Goal: Download file/media

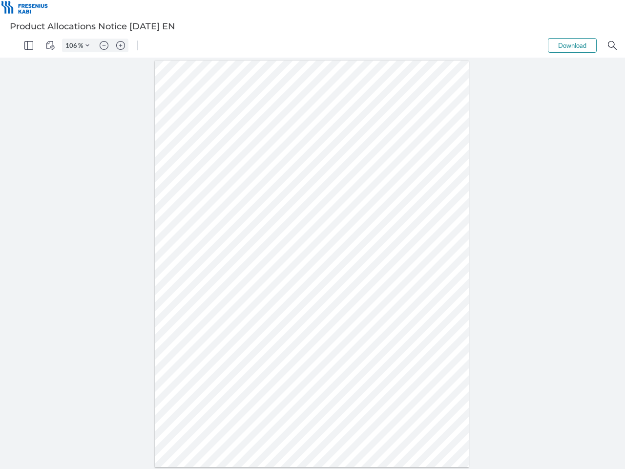
click at [29, 45] on img "Panel" at bounding box center [28, 45] width 9 height 9
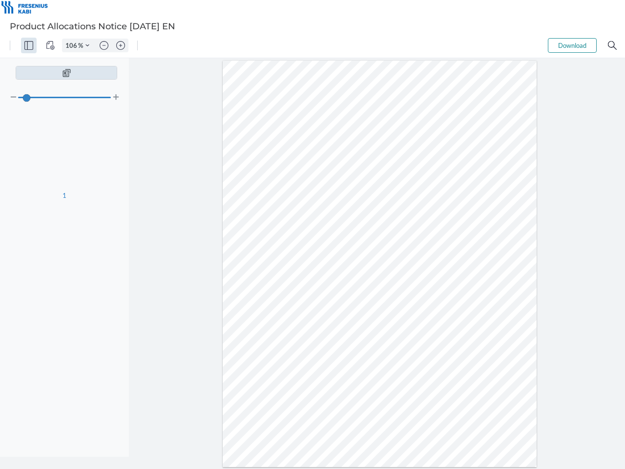
click at [50, 45] on img "View Controls" at bounding box center [50, 45] width 9 height 9
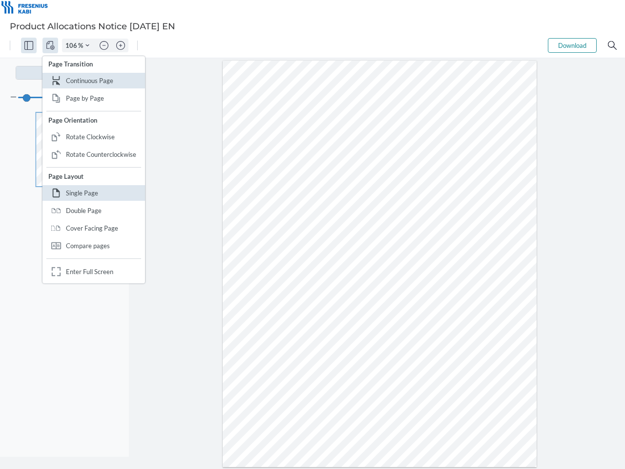
click at [73, 45] on input "106" at bounding box center [71, 45] width 16 height 9
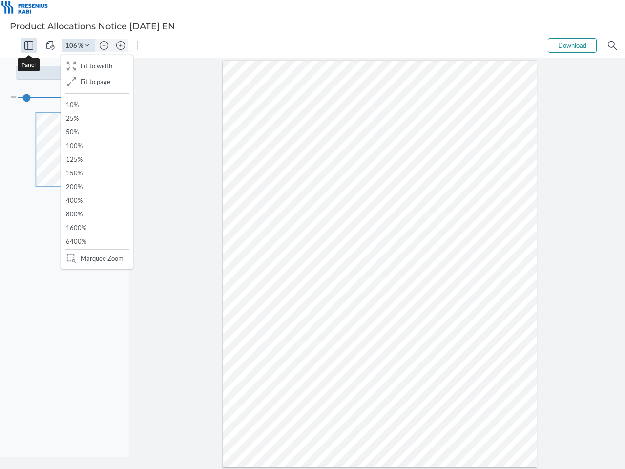
click at [87, 45] on img "Zoom Controls" at bounding box center [87, 45] width 4 height 4
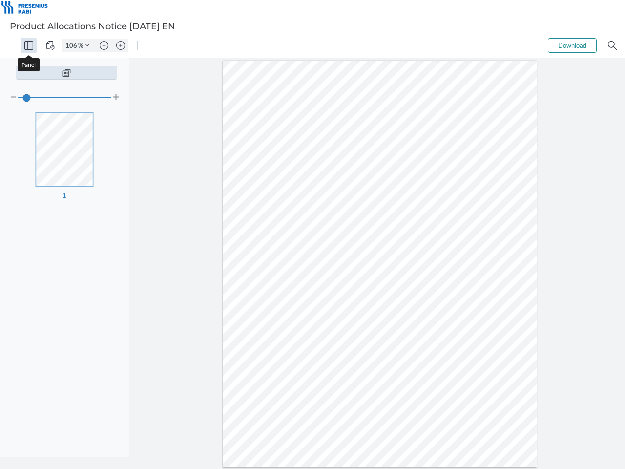
click at [104, 45] on img "Zoom out" at bounding box center [104, 45] width 9 height 9
click at [121, 45] on img "Zoom in" at bounding box center [120, 45] width 9 height 9
type input "106"
click at [572, 45] on button "Download" at bounding box center [572, 45] width 49 height 15
click at [612, 45] on img "Search" at bounding box center [612, 45] width 9 height 9
